Goal: Task Accomplishment & Management: Complete application form

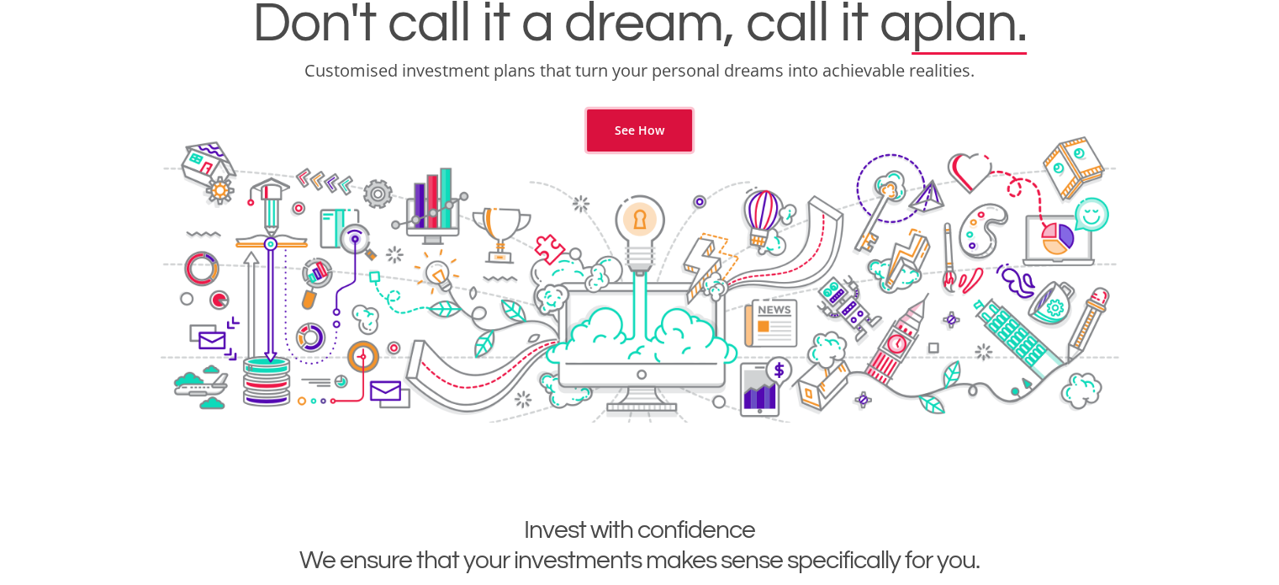
click at [643, 127] on link "See How" at bounding box center [639, 130] width 105 height 42
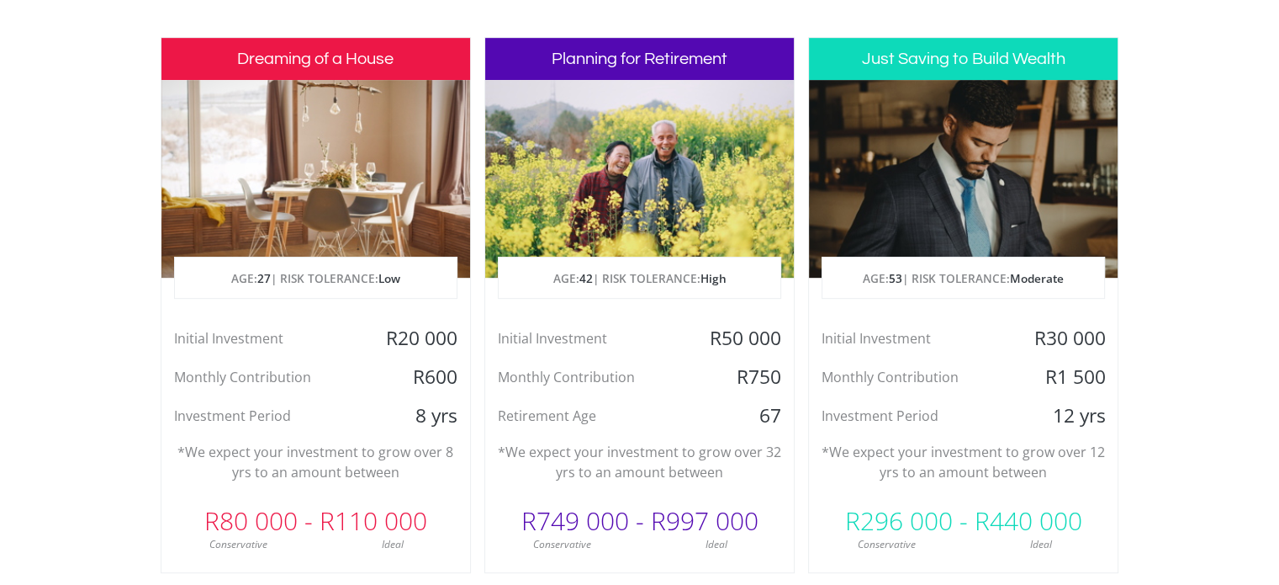
scroll to position [851, 0]
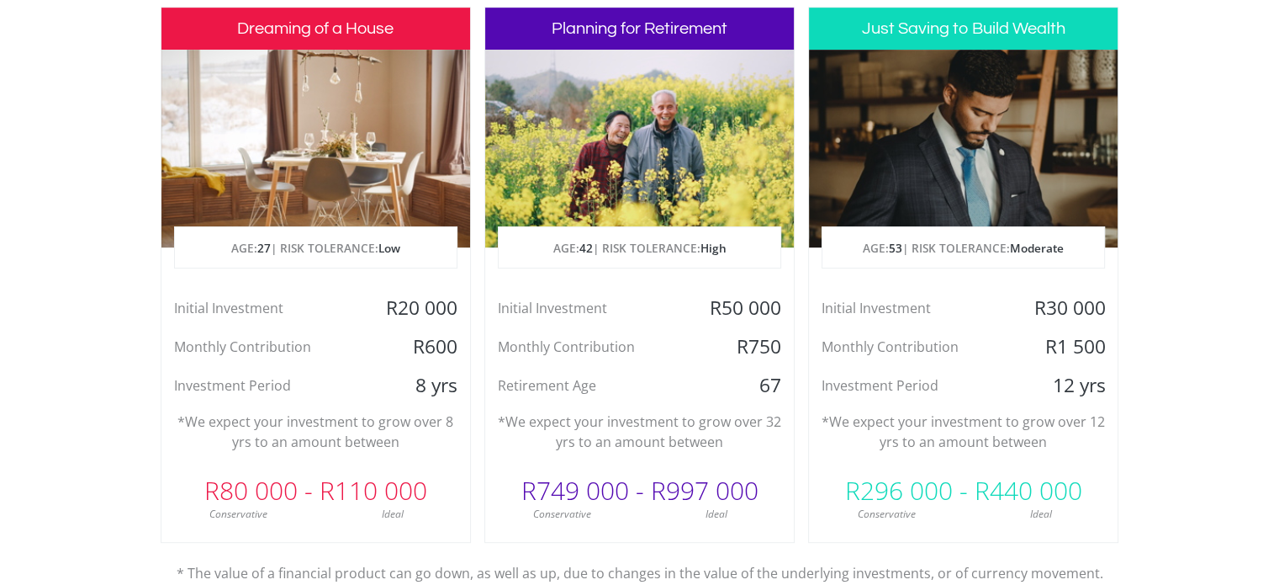
click at [1161, 159] on section "Invest with confidence We ensure that your investments makes sense specifically…" at bounding box center [639, 275] width 1279 height 886
click at [1177, 124] on section "Invest with confidence We ensure that your investments makes sense specifically…" at bounding box center [639, 275] width 1279 height 886
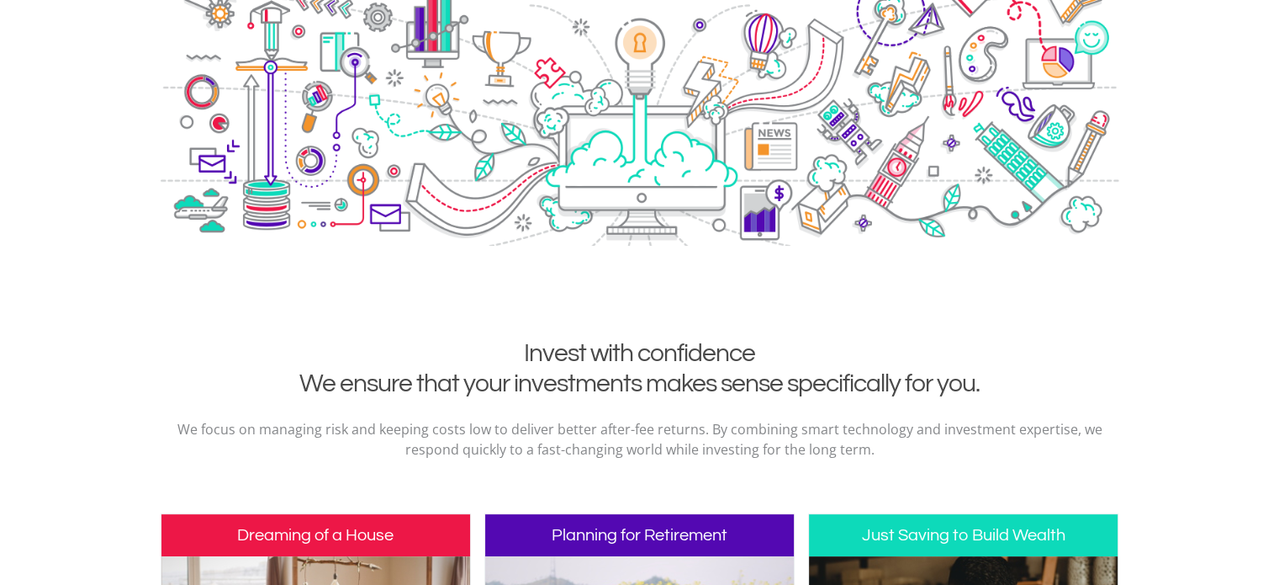
scroll to position [0, 0]
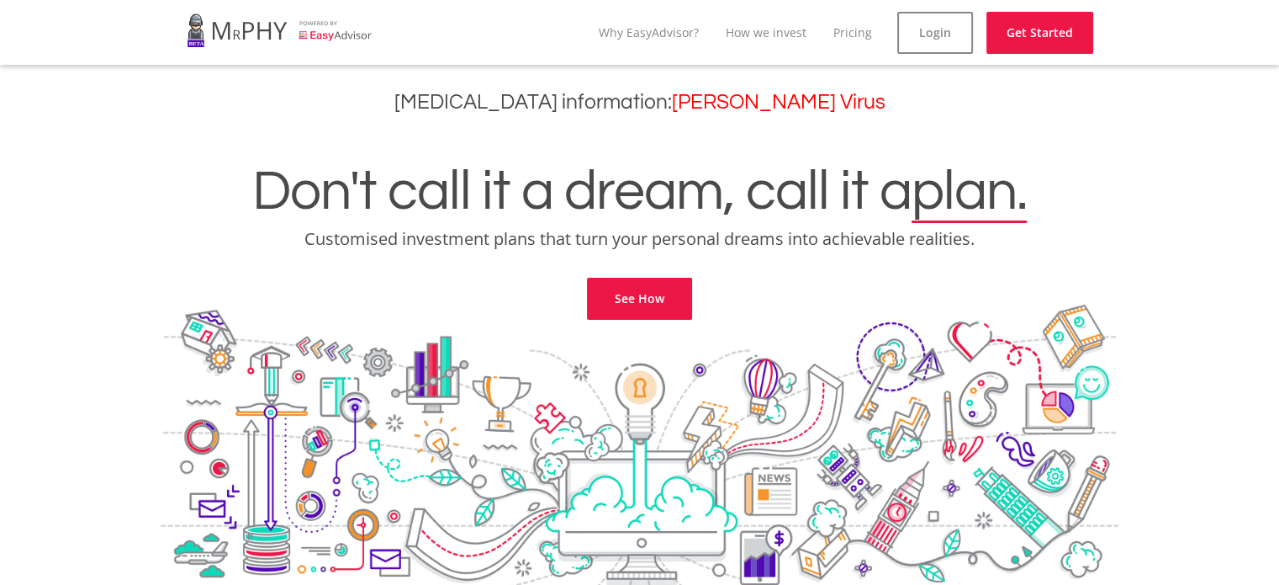
click at [1180, 147] on div "Don't call it a dream, call it a plan. Customised investment plans that turn yo…" at bounding box center [640, 220] width 1254 height 198
click at [1191, 140] on div "Don't call it a dream, call it a plan. Customised investment plans that turn yo…" at bounding box center [640, 220] width 1254 height 198
click at [1134, 149] on div "Don't call it a dream, call it a plan. Customised investment plans that turn yo…" at bounding box center [640, 220] width 1254 height 198
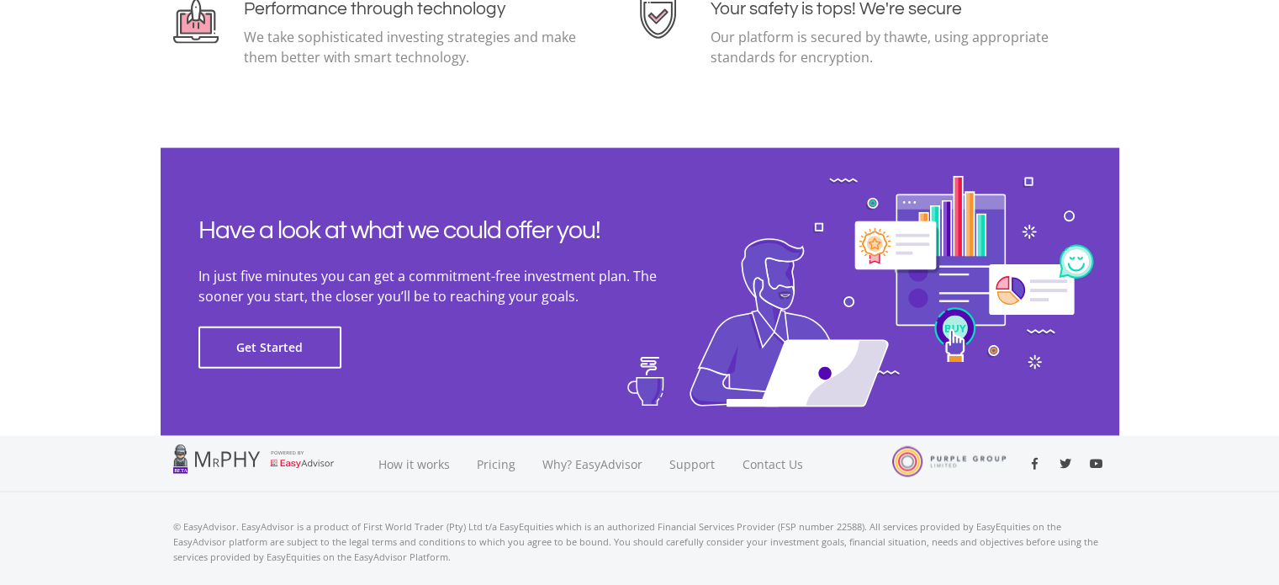
scroll to position [3838, 0]
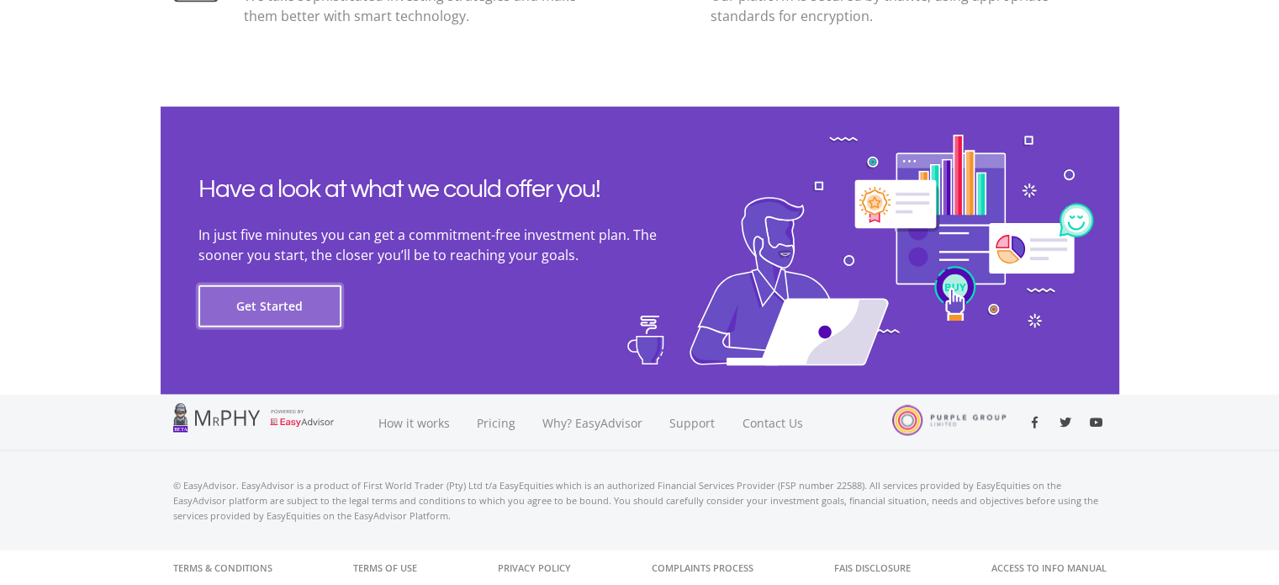
click at [267, 299] on button "Get Started" at bounding box center [269, 306] width 143 height 42
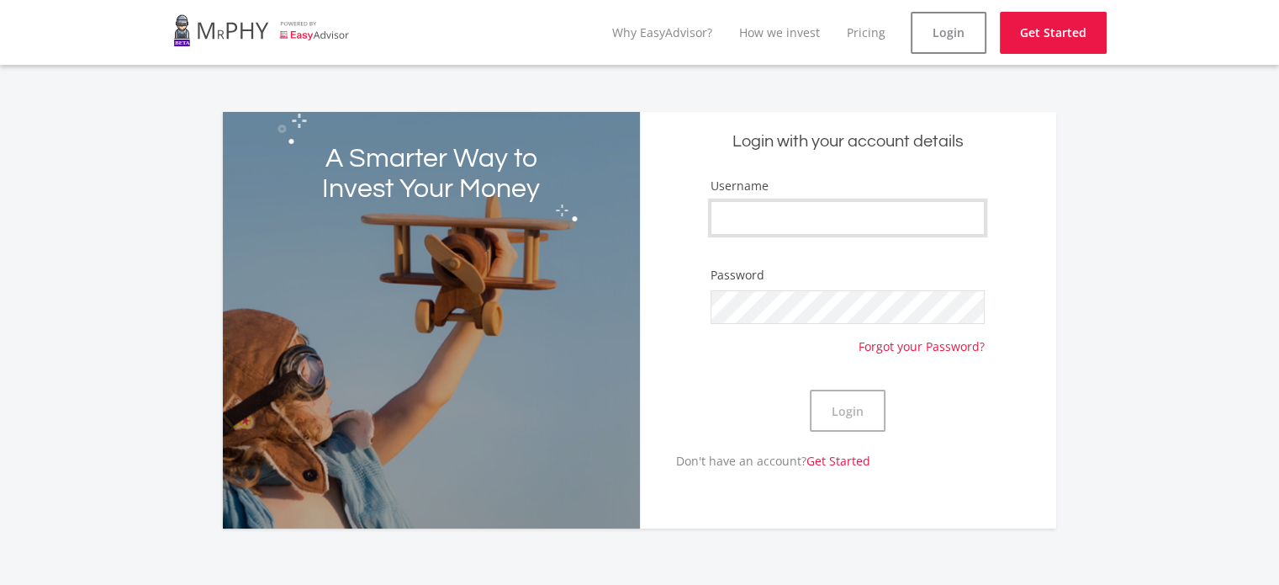
click at [826, 212] on input "Username" at bounding box center [848, 218] width 274 height 34
click at [811, 230] on input "Username" at bounding box center [848, 218] width 274 height 34
click at [807, 226] on input "Username" at bounding box center [848, 218] width 274 height 34
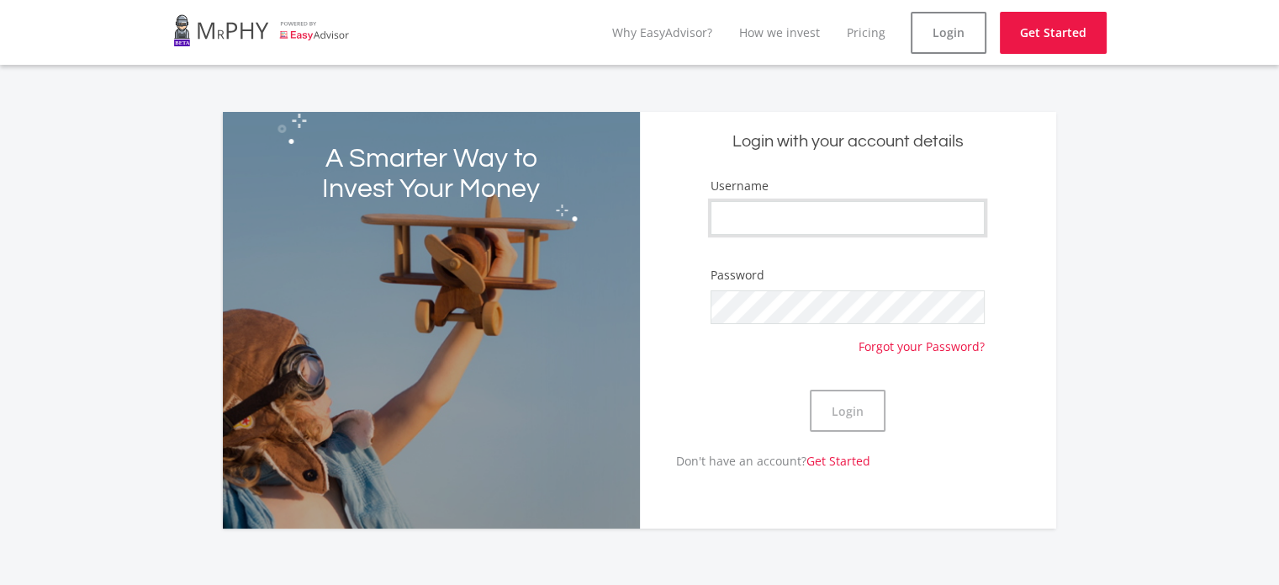
click at [807, 226] on input "Username" at bounding box center [848, 218] width 274 height 34
type input "j"
click at [768, 209] on input "Username" at bounding box center [848, 218] width 274 height 34
click at [752, 207] on input "Username" at bounding box center [848, 218] width 274 height 34
click at [785, 214] on input "Username" at bounding box center [848, 218] width 274 height 34
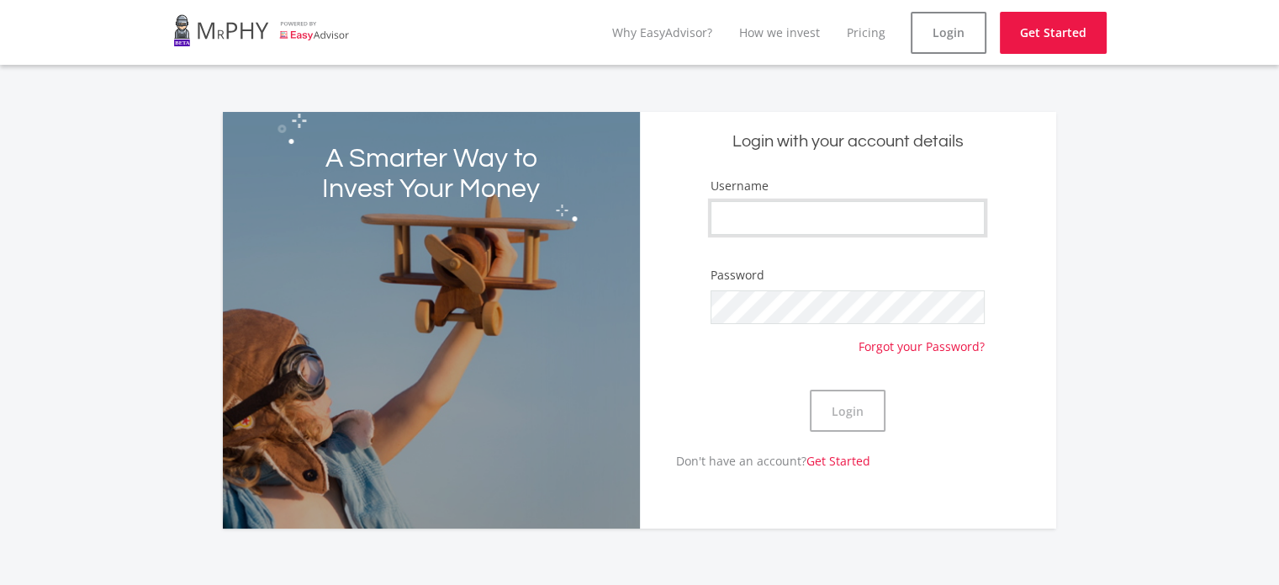
paste input "JS.Knoetze"
type input "JS.Knoetze"
click at [858, 416] on button "Login" at bounding box center [848, 410] width 76 height 42
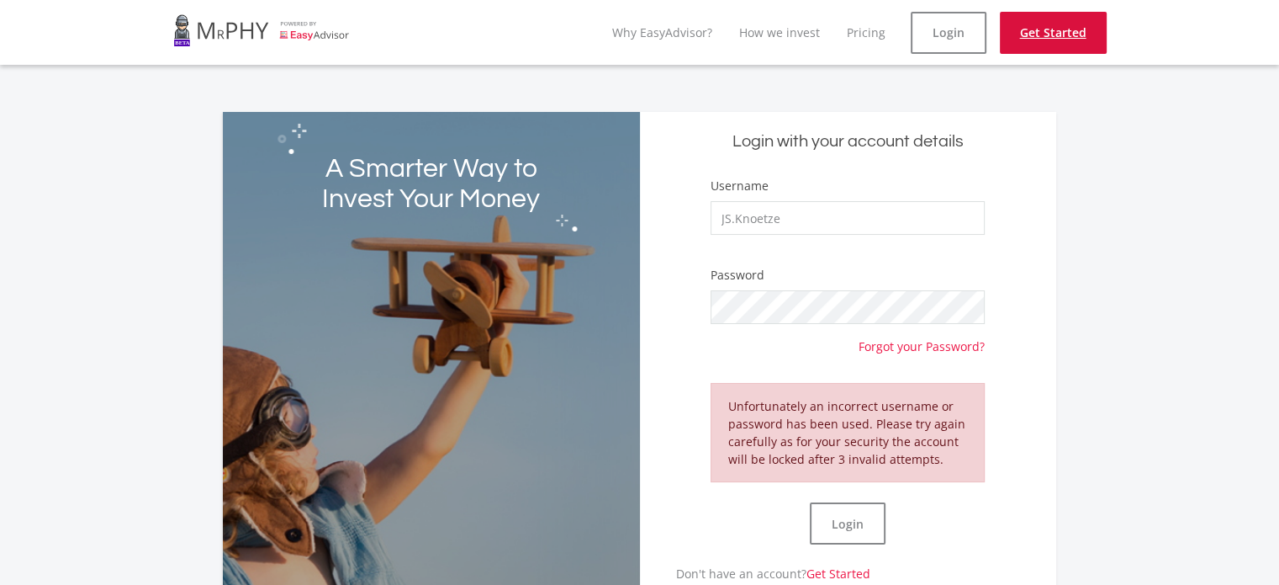
click at [1066, 24] on link "Get Started" at bounding box center [1053, 33] width 107 height 42
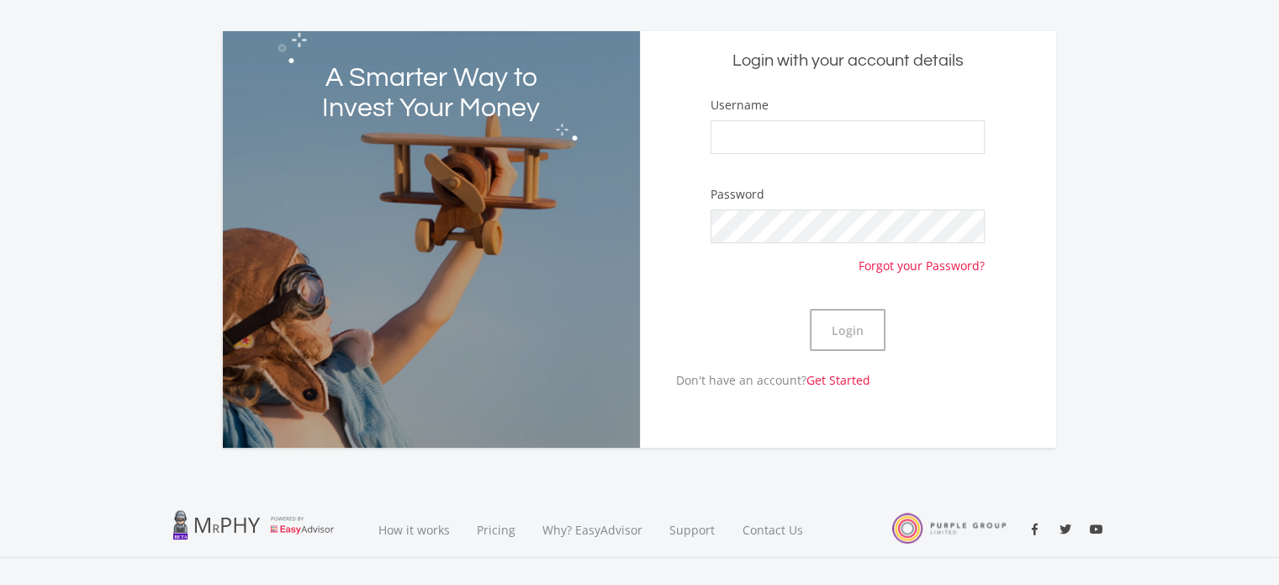
scroll to position [188, 0]
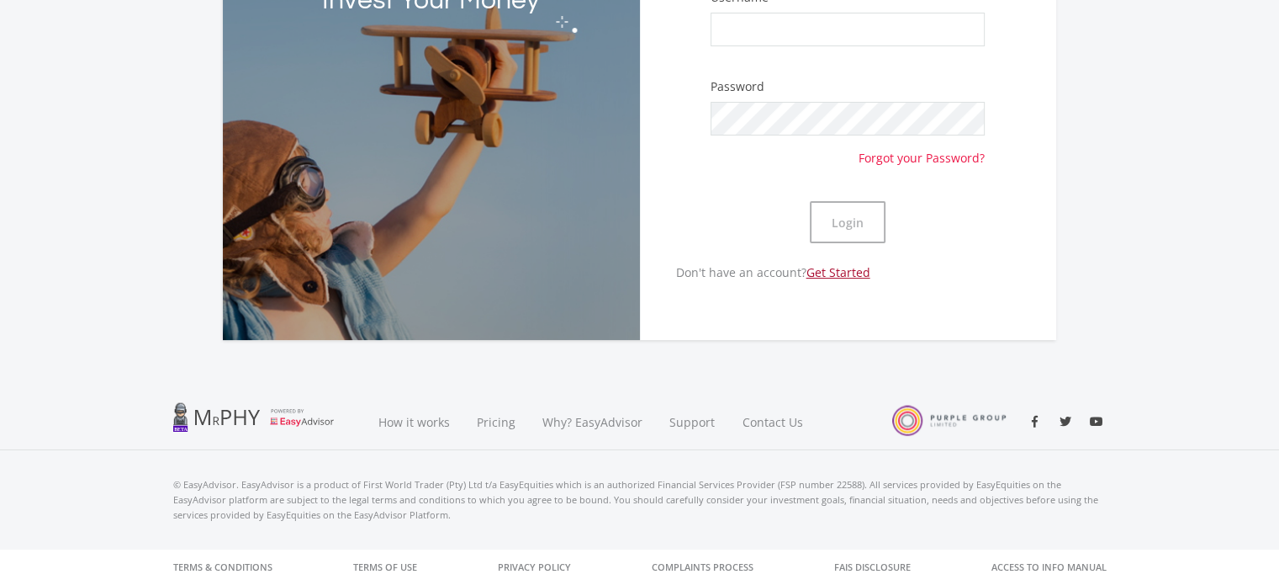
click at [840, 275] on link "Get Started" at bounding box center [839, 272] width 64 height 16
